Goal: Information Seeking & Learning: Learn about a topic

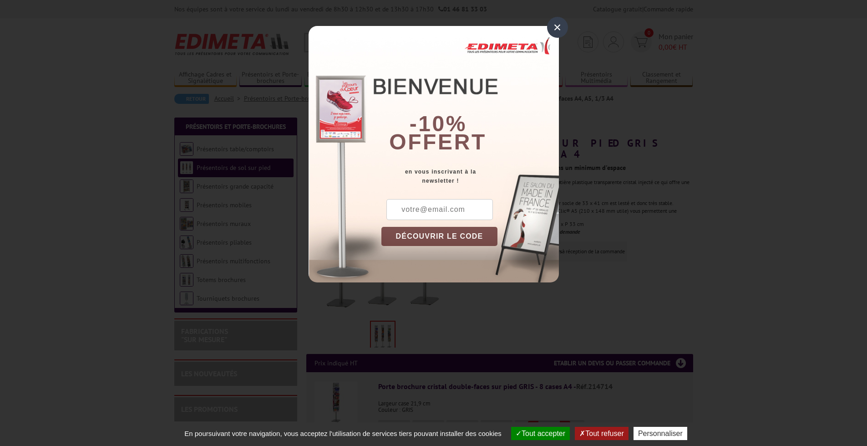
click at [555, 25] on div "×" at bounding box center [557, 27] width 21 height 21
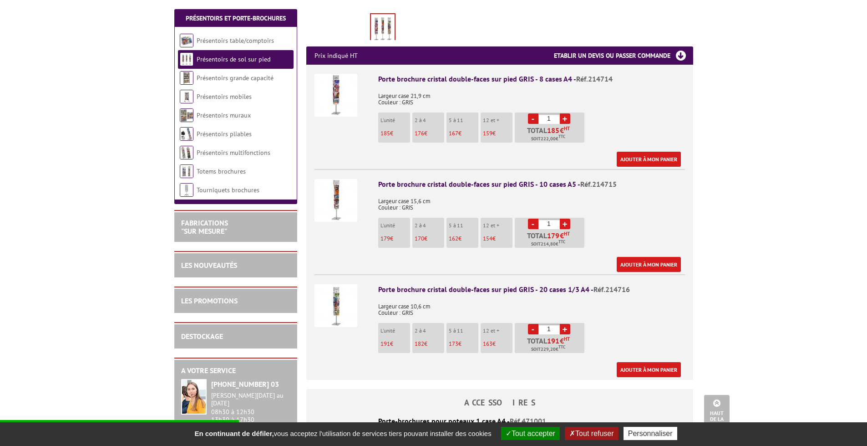
scroll to position [319, 0]
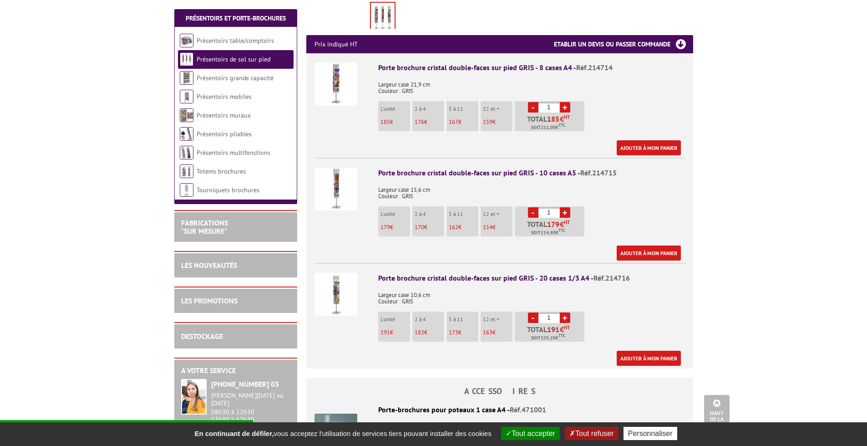
click at [332, 280] on img at bounding box center [336, 294] width 43 height 43
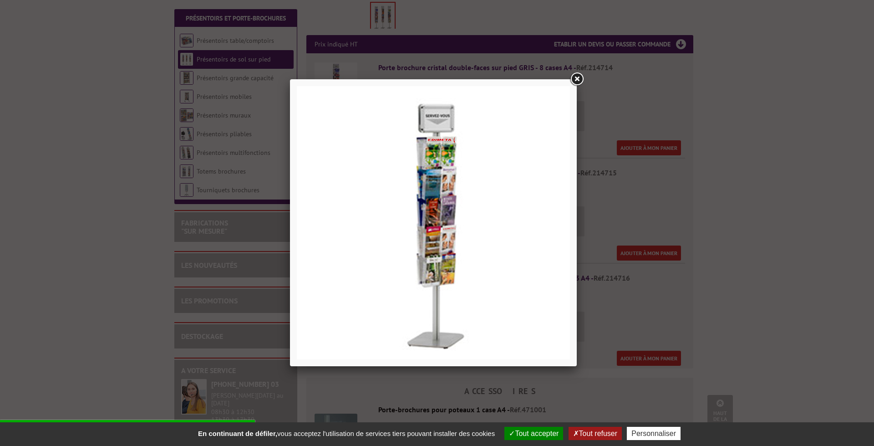
click at [579, 77] on link at bounding box center [577, 79] width 16 height 16
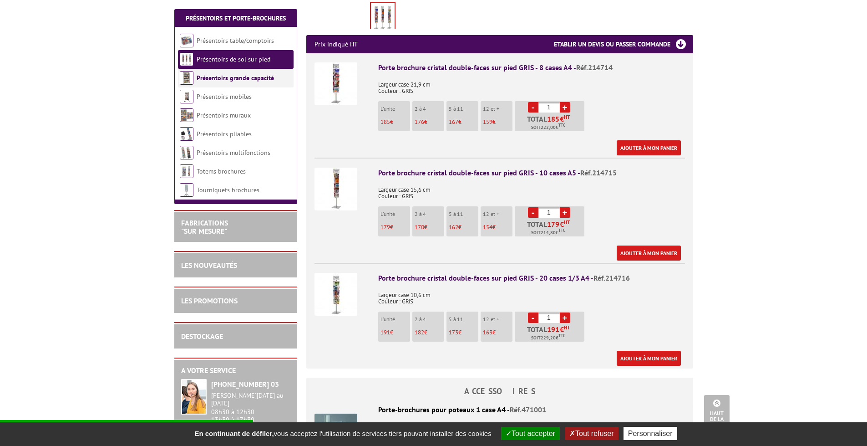
click at [243, 77] on link "Présentoirs grande capacité" at bounding box center [235, 78] width 77 height 8
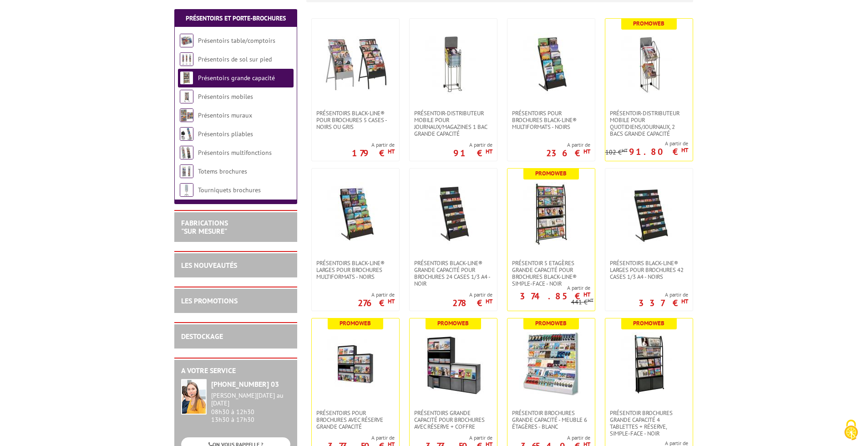
scroll to position [228, 0]
